Goal: Task Accomplishment & Management: Use online tool/utility

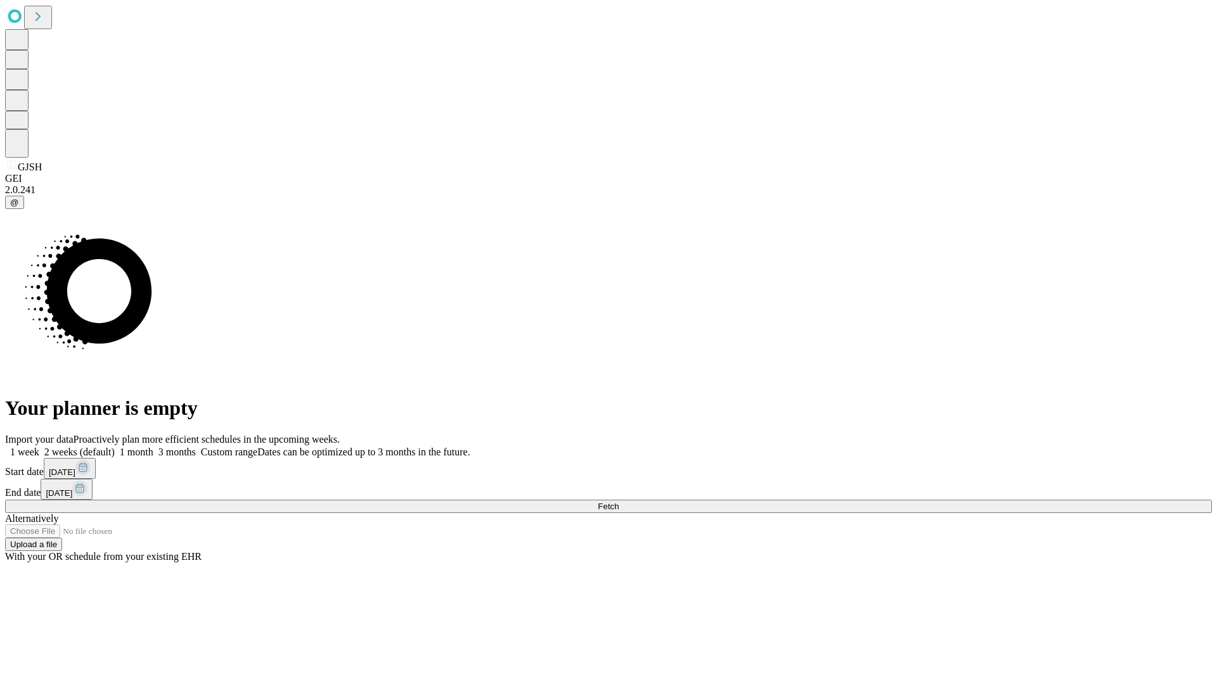
click at [618, 502] on span "Fetch" at bounding box center [608, 507] width 21 height 10
